Goal: Task Accomplishment & Management: Manage account settings

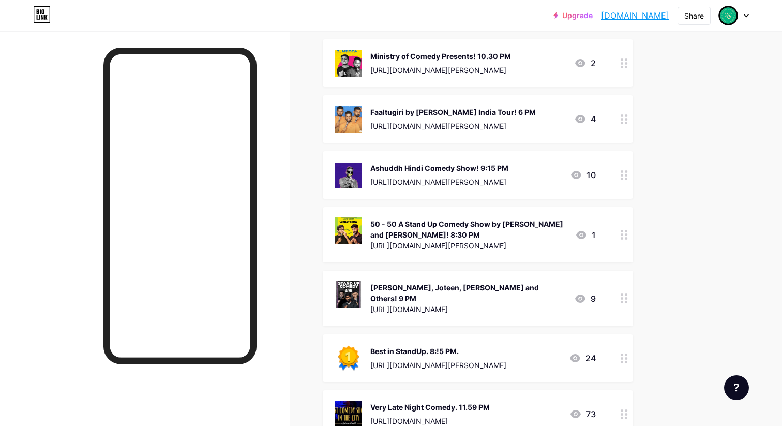
scroll to position [951, 0]
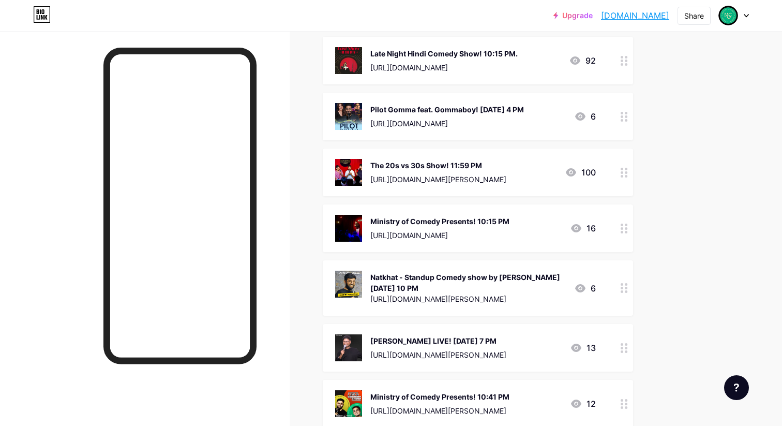
click at [452, 216] on div "Ministry of Comedy Presents! 10:15 PM" at bounding box center [439, 221] width 139 height 11
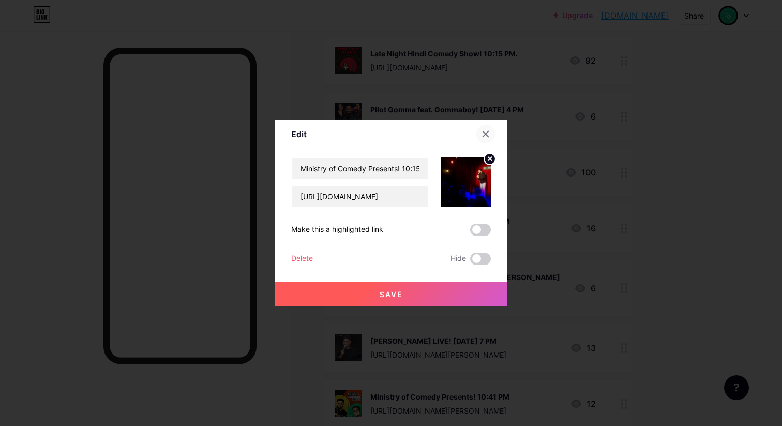
click at [486, 136] on icon at bounding box center [486, 134] width 8 height 8
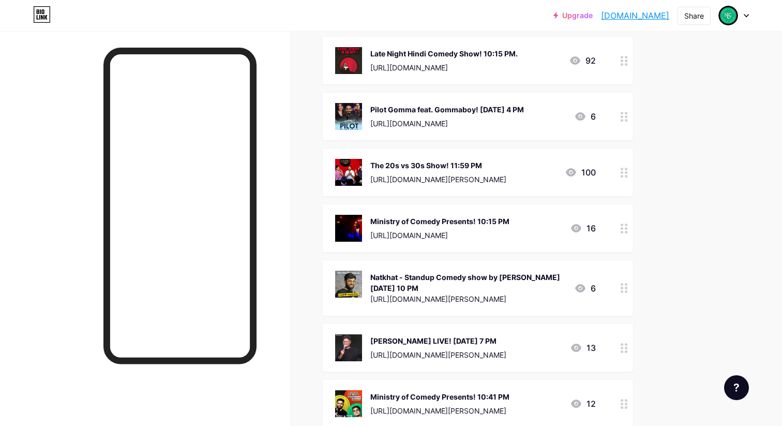
click at [463, 216] on div "Ministry of Comedy Presents! 10:15 PM" at bounding box center [439, 221] width 139 height 11
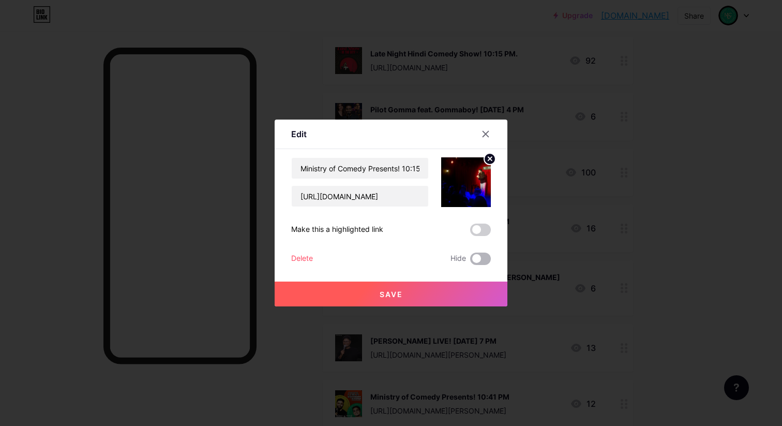
click at [483, 258] on span at bounding box center [480, 258] width 21 height 12
click at [470, 261] on input "checkbox" at bounding box center [470, 261] width 0 height 0
click at [428, 297] on button "Save" at bounding box center [391, 293] width 233 height 25
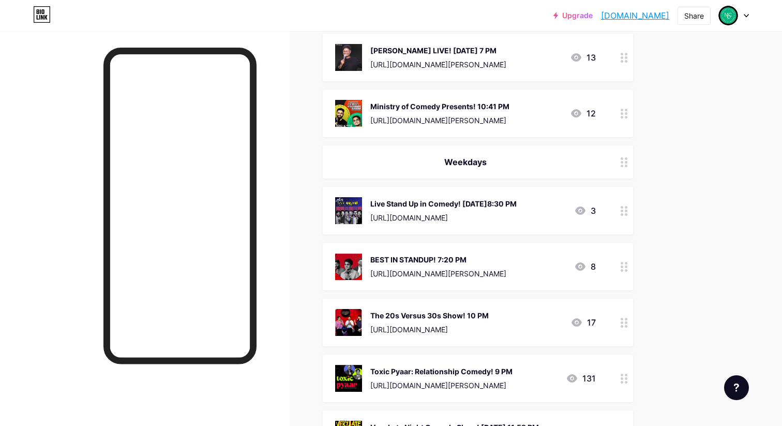
scroll to position [1251, 0]
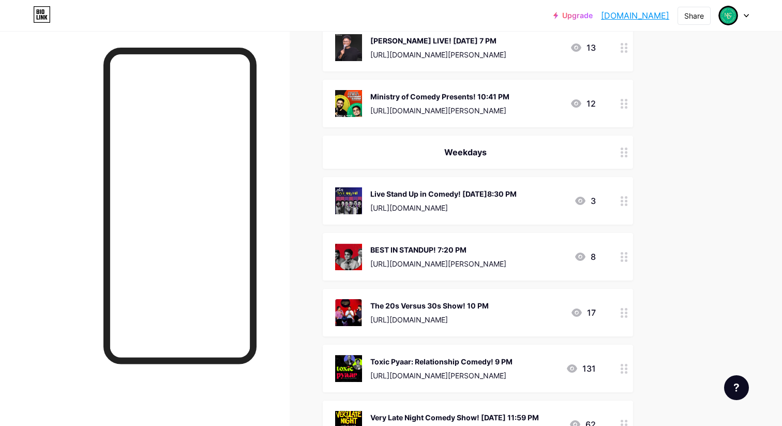
click at [478, 136] on div "Weekdays" at bounding box center [478, 152] width 310 height 33
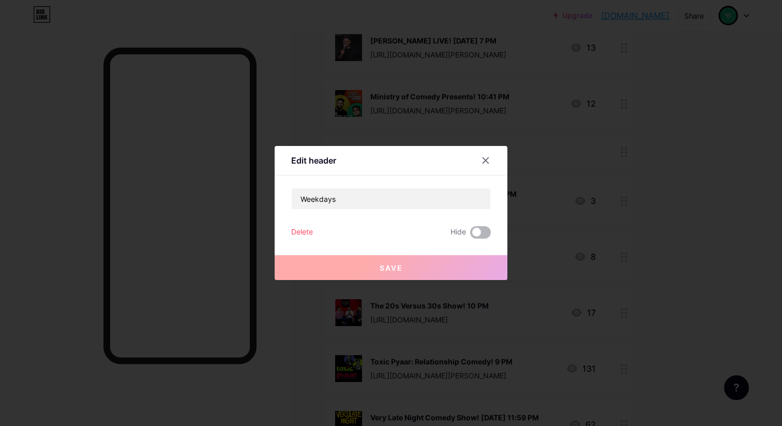
click at [482, 231] on span at bounding box center [480, 232] width 21 height 12
click at [470, 235] on input "checkbox" at bounding box center [470, 235] width 0 height 0
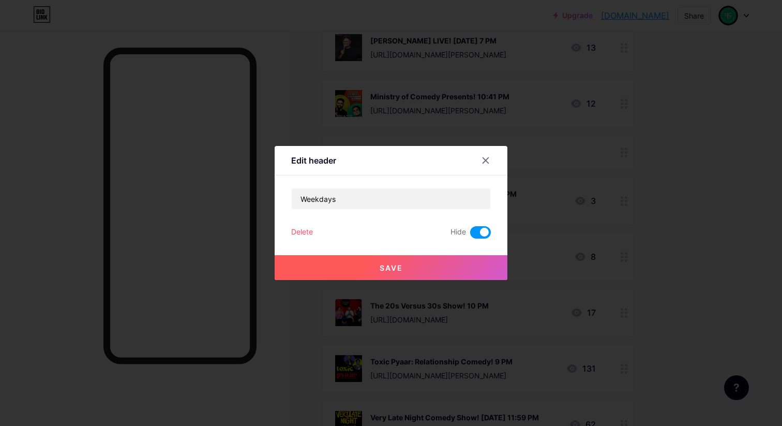
click at [454, 263] on button "Save" at bounding box center [391, 267] width 233 height 25
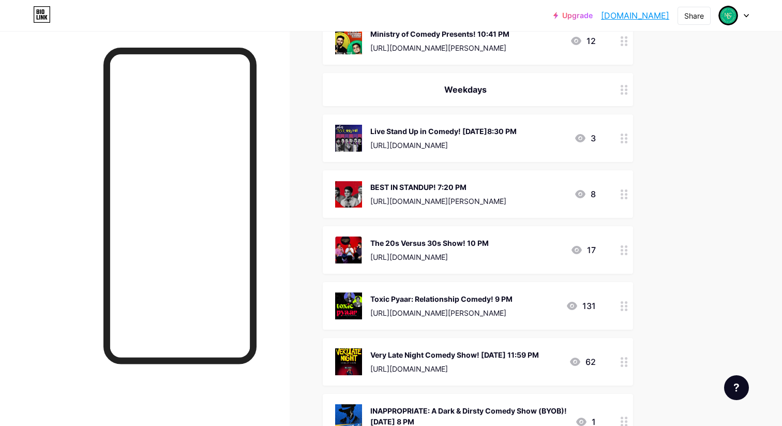
scroll to position [1314, 0]
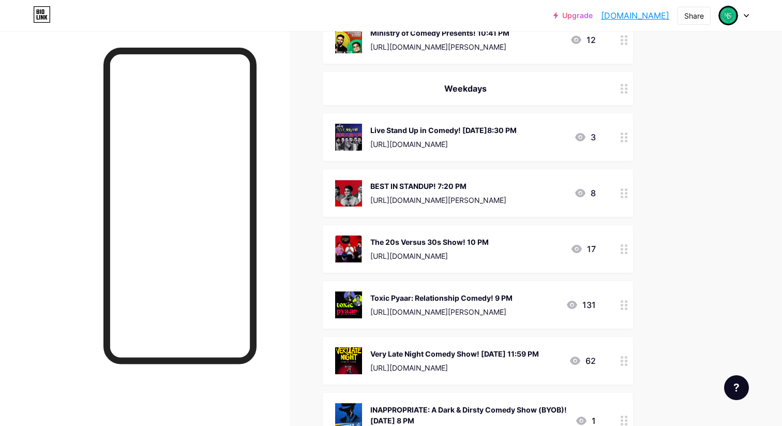
click at [447, 183] on div "BEST IN STANDUP! 7:20 PM" at bounding box center [438, 186] width 136 height 11
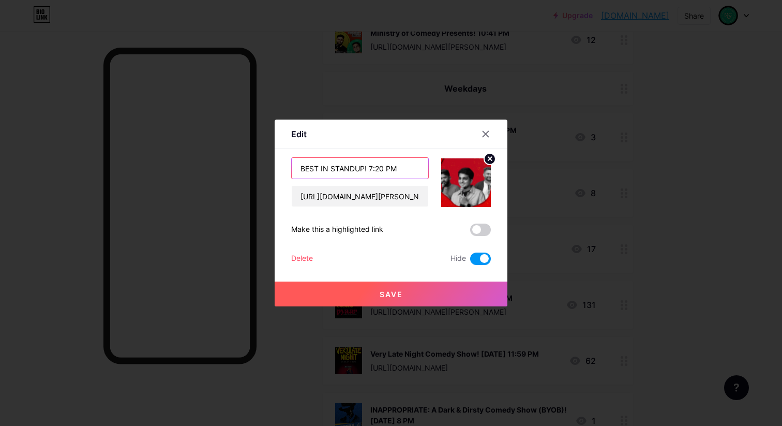
drag, startPoint x: 383, startPoint y: 168, endPoint x: 369, endPoint y: 168, distance: 13.4
click at [369, 168] on input "BEST IN STANDUP! 7:20 PM" at bounding box center [360, 168] width 137 height 21
type input "BEST IN STANDUP! 10 PM"
click at [477, 260] on span at bounding box center [480, 258] width 21 height 12
click at [470, 261] on input "checkbox" at bounding box center [470, 261] width 0 height 0
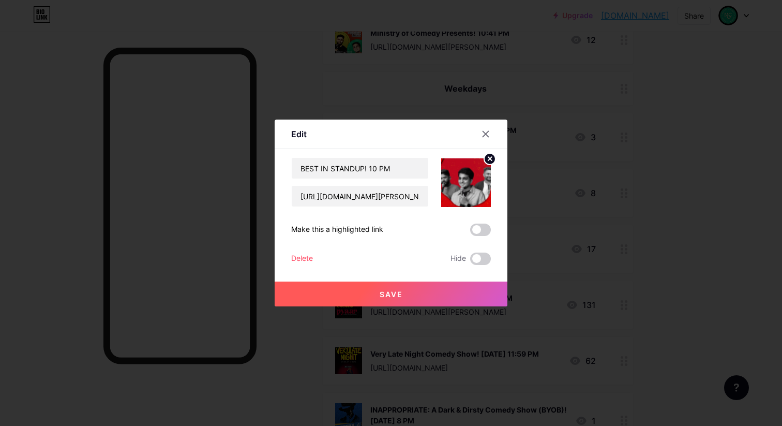
click at [432, 292] on button "Save" at bounding box center [391, 293] width 233 height 25
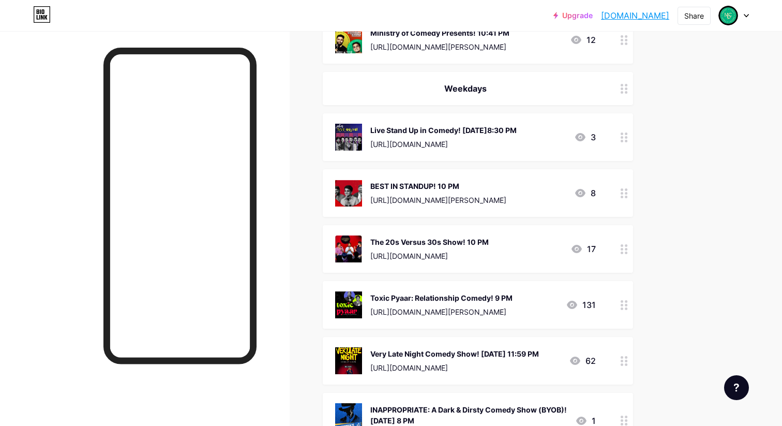
click at [460, 129] on div "Live Stand Up in Comedy! [DATE]8:30 PM [URL][DOMAIN_NAME]" at bounding box center [443, 137] width 146 height 27
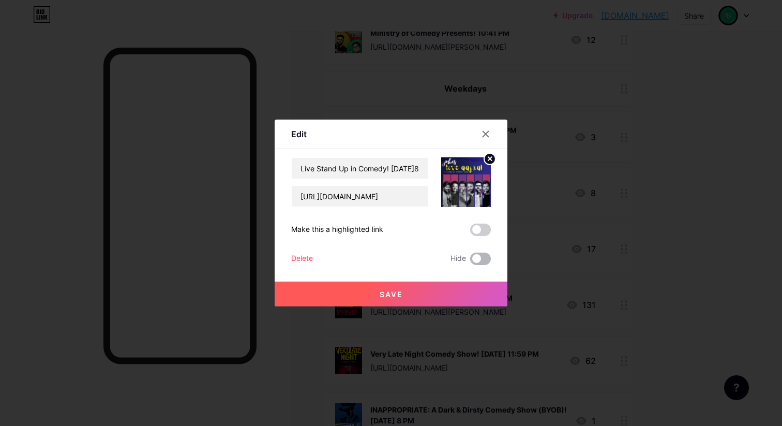
click at [485, 257] on span at bounding box center [480, 258] width 21 height 12
click at [470, 261] on input "checkbox" at bounding box center [470, 261] width 0 height 0
click at [428, 301] on button "Save" at bounding box center [391, 293] width 233 height 25
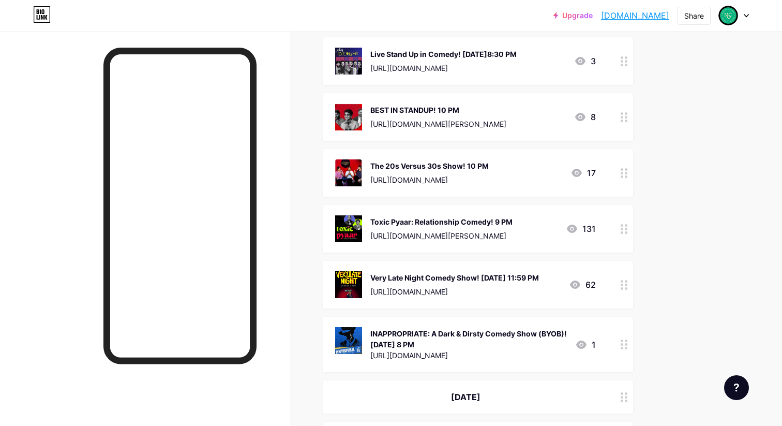
scroll to position [1361, 0]
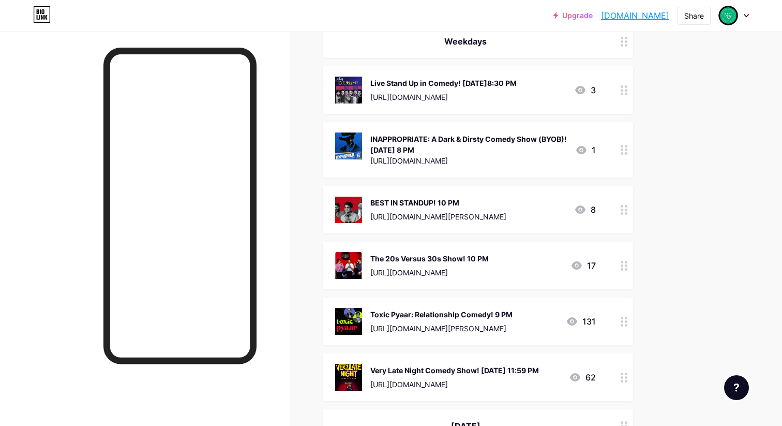
click at [438, 143] on div "INAPPROPRIATE: A Dark & Dirsty Comedy Show (BYOB)! [DATE] 8 PM" at bounding box center [468, 144] width 197 height 22
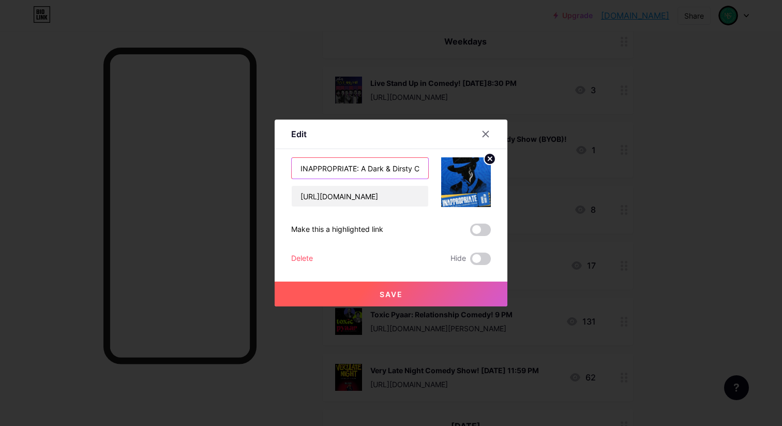
click at [406, 170] on input "INAPPROPRIATE: A Dark & Dirsty Comedy Show (BYOB)! [DATE] 8 PM" at bounding box center [360, 168] width 137 height 21
type input "INAPPROPRIATE: Dark & Dirty! [DATE] 8 PM"
click at [444, 288] on button "Save" at bounding box center [391, 293] width 233 height 25
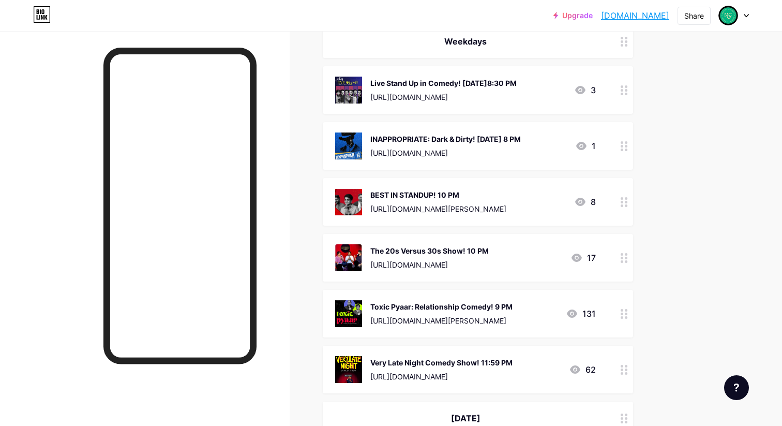
click at [475, 92] on div "[URL][DOMAIN_NAME]" at bounding box center [443, 97] width 146 height 11
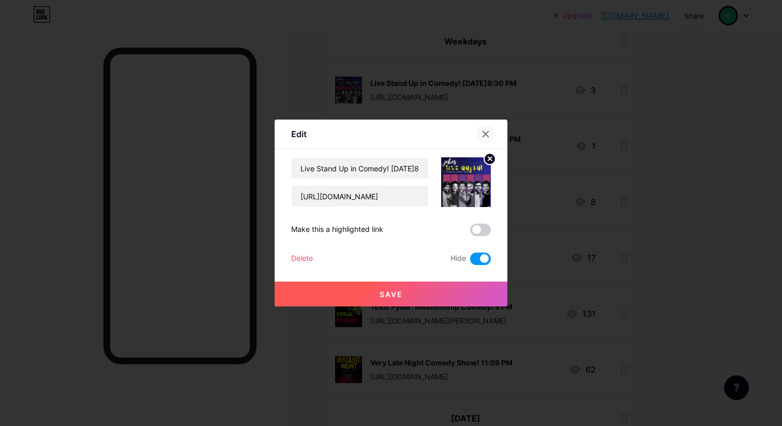
click at [486, 135] on icon at bounding box center [486, 134] width 6 height 6
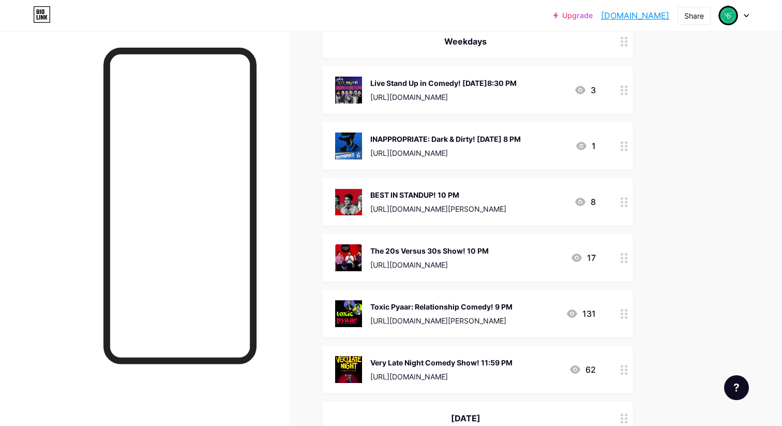
click at [423, 147] on div "[URL][DOMAIN_NAME]" at bounding box center [445, 152] width 151 height 11
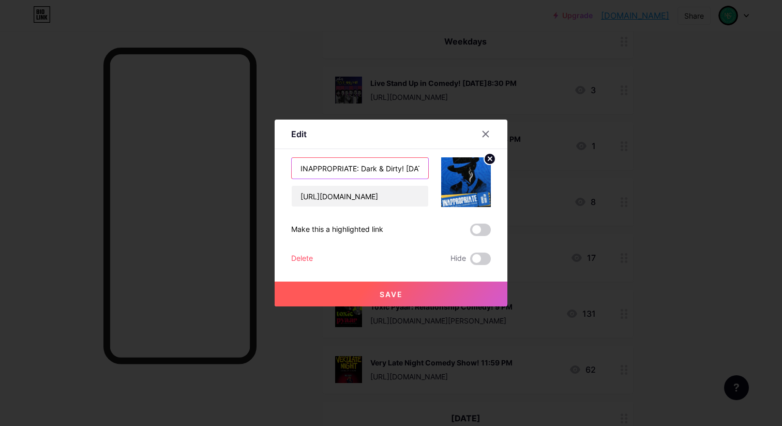
scroll to position [0, 49]
drag, startPoint x: 403, startPoint y: 167, endPoint x: 396, endPoint y: 169, distance: 7.4
click at [396, 169] on input "INAPPROPRIATE: Dark & Dirty! [DATE] 8 PM" at bounding box center [360, 168] width 137 height 21
type input "INAPPROPRIATE: Dark & Dirty! 8 PM"
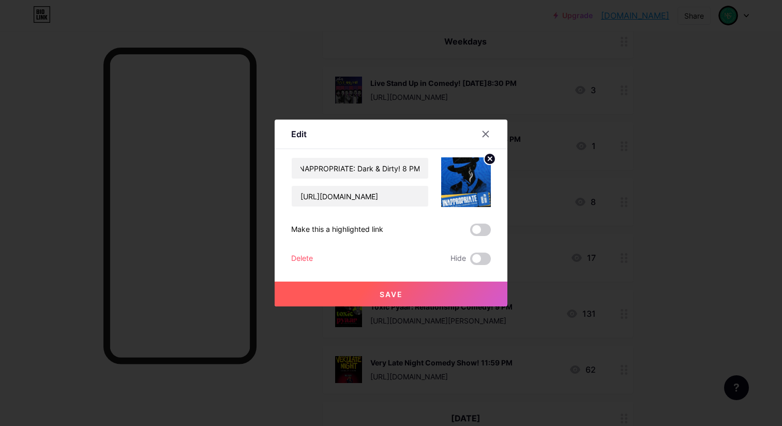
click at [389, 285] on button "Save" at bounding box center [391, 293] width 233 height 25
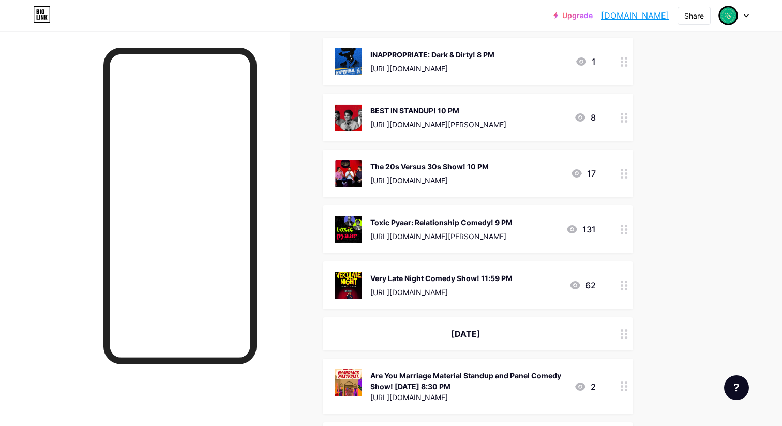
scroll to position [1448, 0]
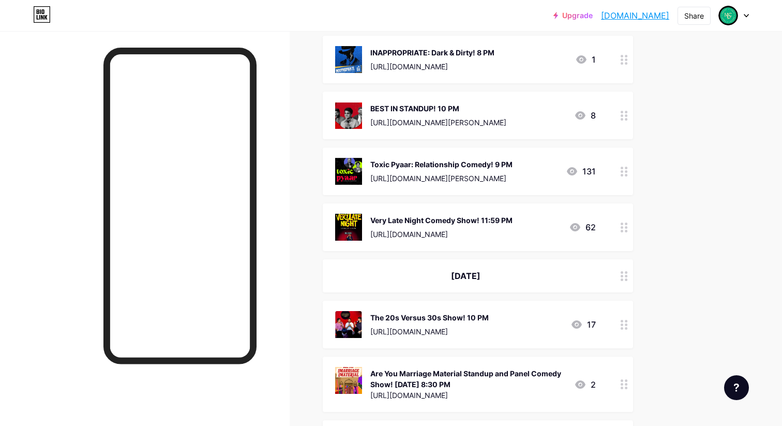
click at [481, 316] on div "The 20s Versus 30s Show! 10 PM [URL][DOMAIN_NAME]" at bounding box center [429, 324] width 118 height 27
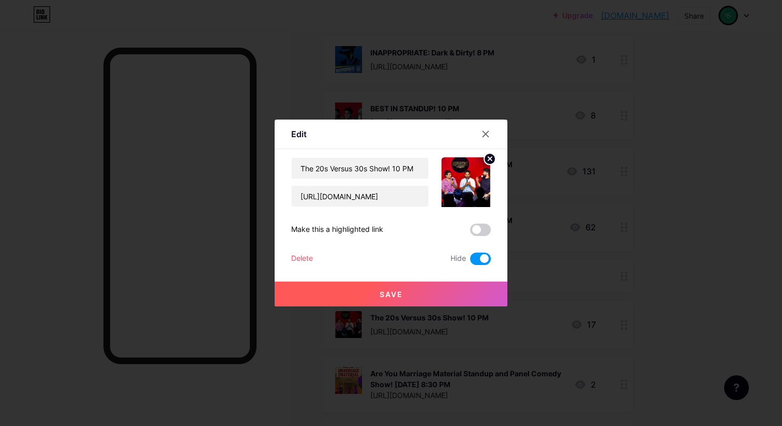
click at [474, 261] on span at bounding box center [480, 258] width 21 height 12
click at [470, 261] on input "checkbox" at bounding box center [470, 261] width 0 height 0
click at [432, 288] on button "Save" at bounding box center [391, 293] width 233 height 25
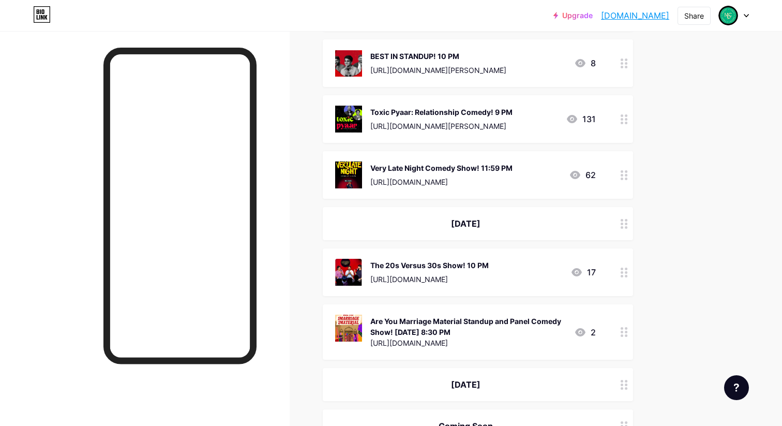
scroll to position [1523, 0]
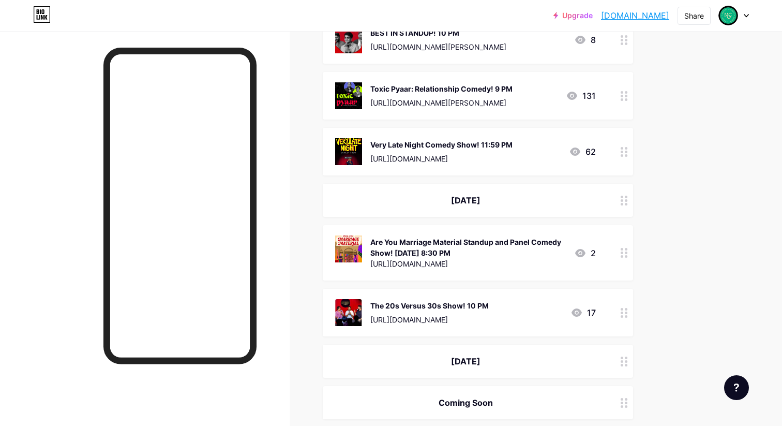
click at [488, 243] on div "Are You Marriage Material Standup and Panel Comedy Show! [DATE] 8:30 PM" at bounding box center [468, 247] width 196 height 22
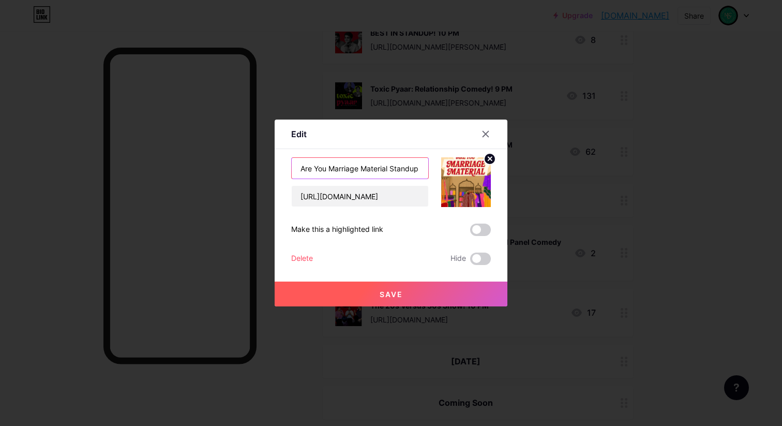
click at [383, 170] on input "Are You Marriage Material Standup and Panel Comedy Show! [DATE] 8:30 PM" at bounding box center [360, 168] width 137 height 21
type input "Are You Marriage Material Standup and Panel Comedy Show! 8:30 PM"
click at [376, 296] on button "Save" at bounding box center [391, 293] width 233 height 25
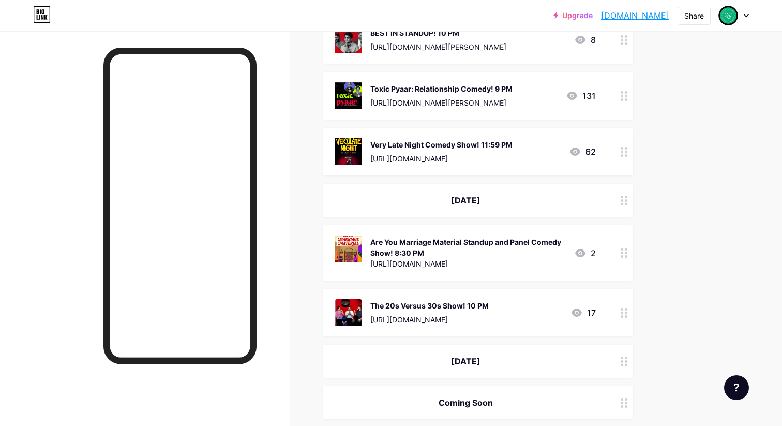
click at [458, 243] on div "Are You Marriage Material Standup and Panel Comedy Show! 8:30 PM" at bounding box center [468, 247] width 196 height 22
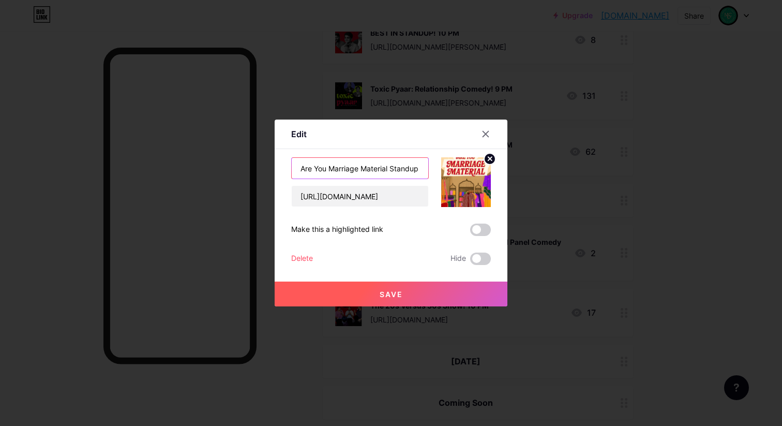
scroll to position [0, 120]
click at [387, 168] on input "Are You Marriage Material Standup and Panel Comedy Show! 8:30 PM" at bounding box center [360, 168] width 137 height 21
type input "Are You Marriage Material? 8:30 PM"
click at [393, 303] on button "Save" at bounding box center [391, 293] width 233 height 25
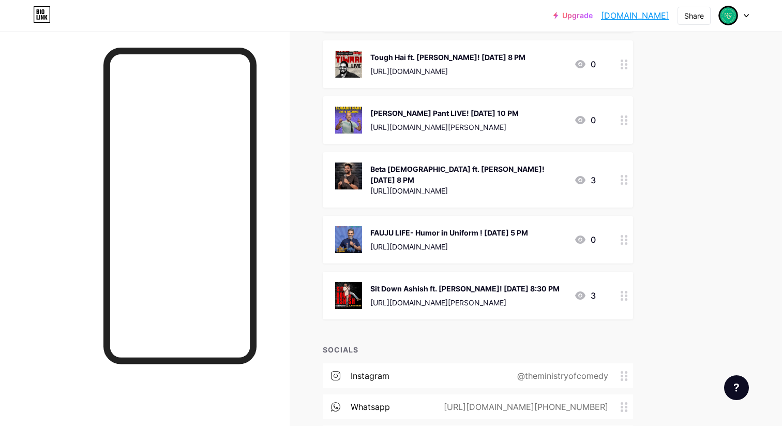
scroll to position [2068, 0]
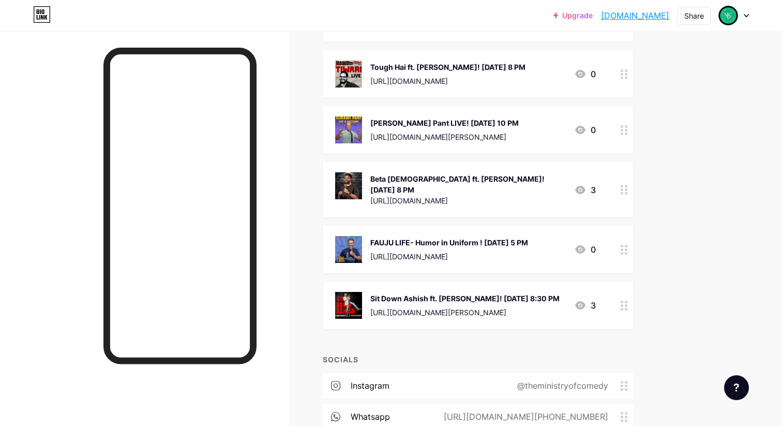
click at [409, 251] on div "[URL][DOMAIN_NAME]" at bounding box center [449, 256] width 158 height 11
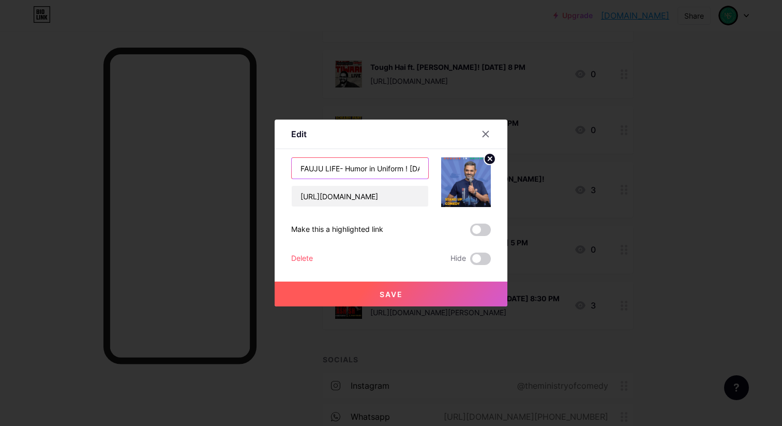
click at [324, 170] on input "FAUJU LIFE- Humor in Uniform ! [DATE] 5 PM" at bounding box center [360, 168] width 137 height 21
type input "FAUJI LIFE- Humor in Uniform ! [DATE] 5 PM"
click at [391, 300] on button "Save" at bounding box center [391, 293] width 233 height 25
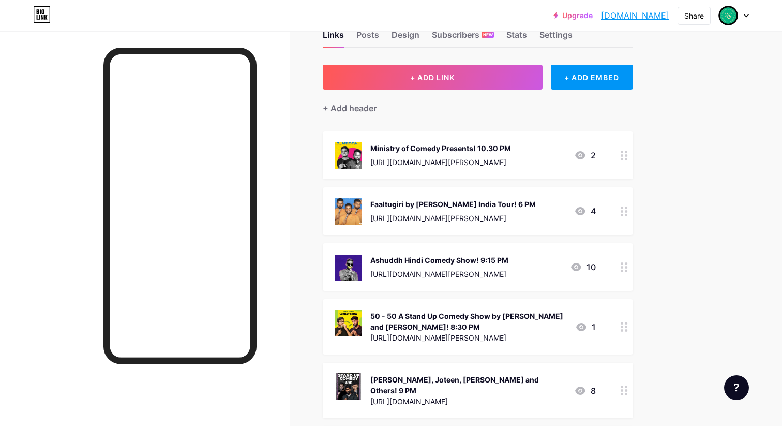
scroll to position [18, 0]
